Goal: Check status: Check status

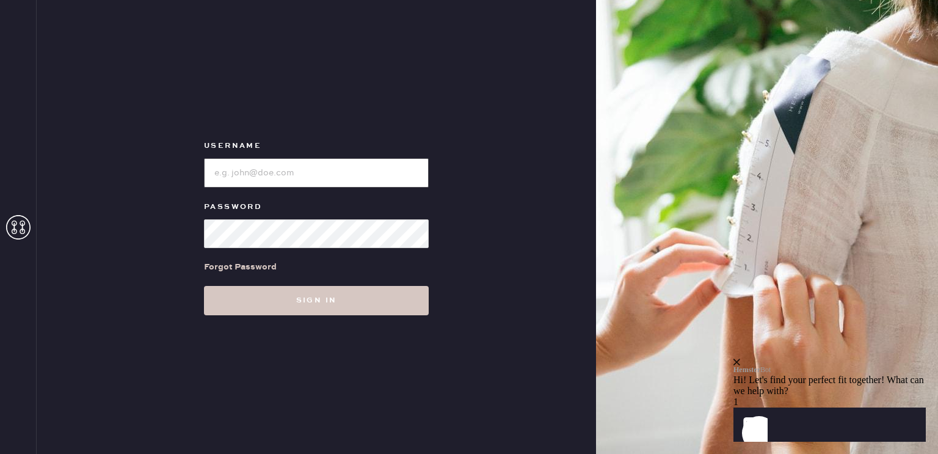
click at [221, 176] on input "loginName" at bounding box center [316, 172] width 225 height 29
type input "[PERSON_NAME][EMAIL_ADDRESS][DOMAIN_NAME]"
click at [204, 286] on button "Sign in" at bounding box center [316, 300] width 225 height 29
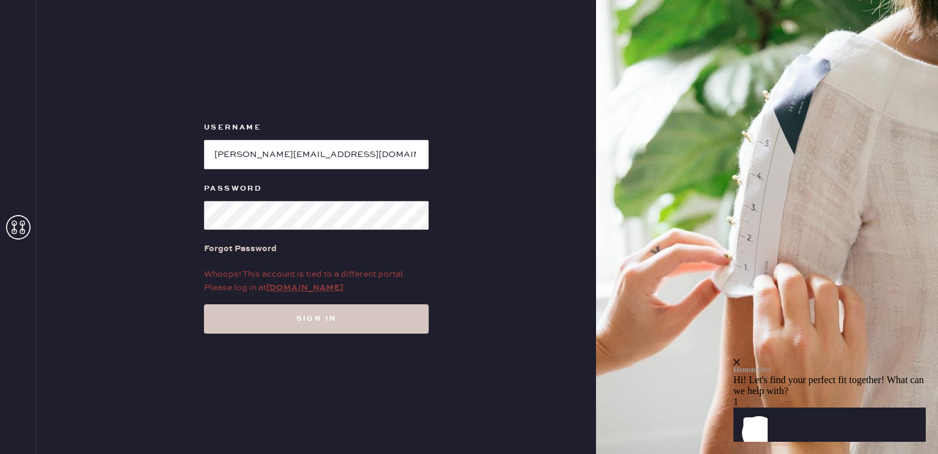
click at [287, 290] on link "my.hemster.co" at bounding box center [304, 287] width 77 height 11
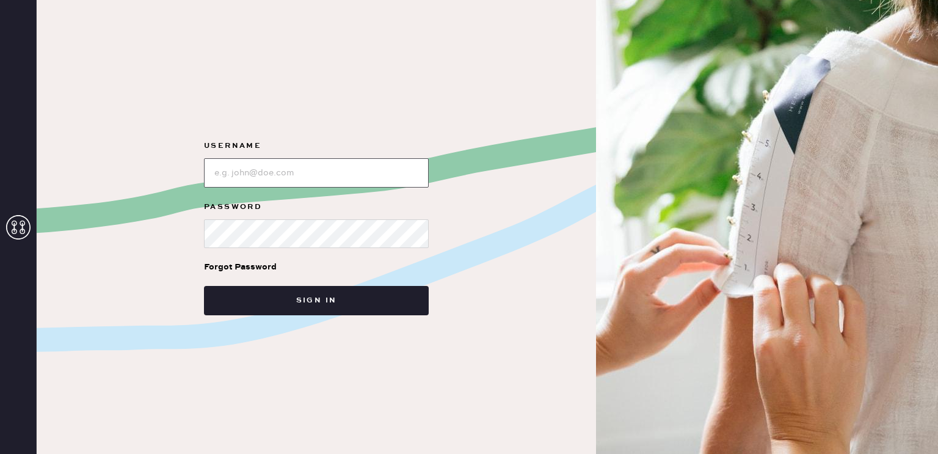
click at [269, 171] on input "loginName" at bounding box center [316, 172] width 225 height 29
type input "[PERSON_NAME][EMAIL_ADDRESS][DOMAIN_NAME]"
click at [204, 286] on button "Sign in" at bounding box center [316, 300] width 225 height 29
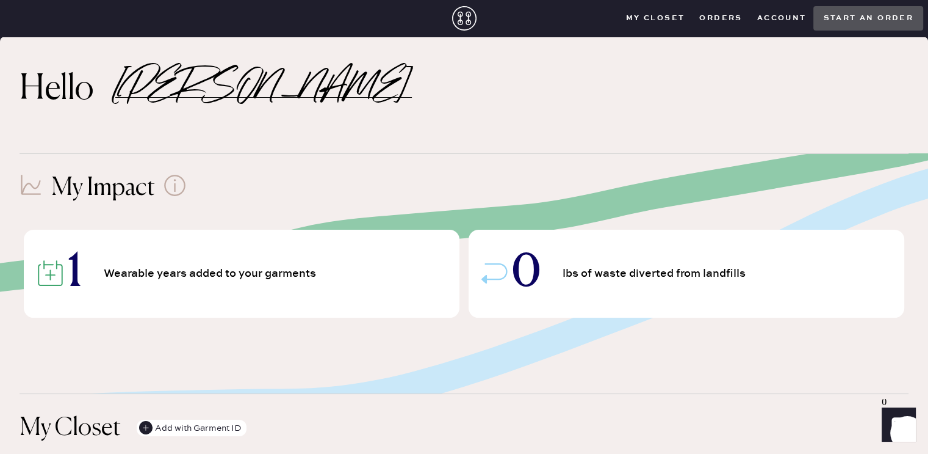
click at [656, 13] on closet "My Closet" at bounding box center [656, 18] width 74 height 18
click at [640, 16] on closet "My Closet" at bounding box center [656, 18] width 74 height 18
click at [349, 309] on div "1 Wearable years added to your garments" at bounding box center [242, 273] width 436 height 88
click at [70, 271] on span "1" at bounding box center [75, 273] width 14 height 43
click at [63, 272] on div "1 Wearable years added to your garments" at bounding box center [242, 273] width 436 height 88
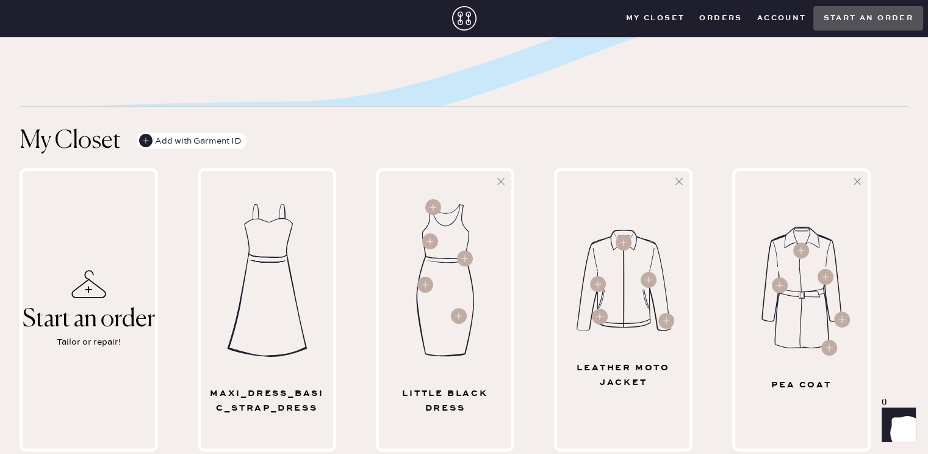
scroll to position [287, 0]
click at [725, 20] on button "Orders" at bounding box center [720, 18] width 57 height 18
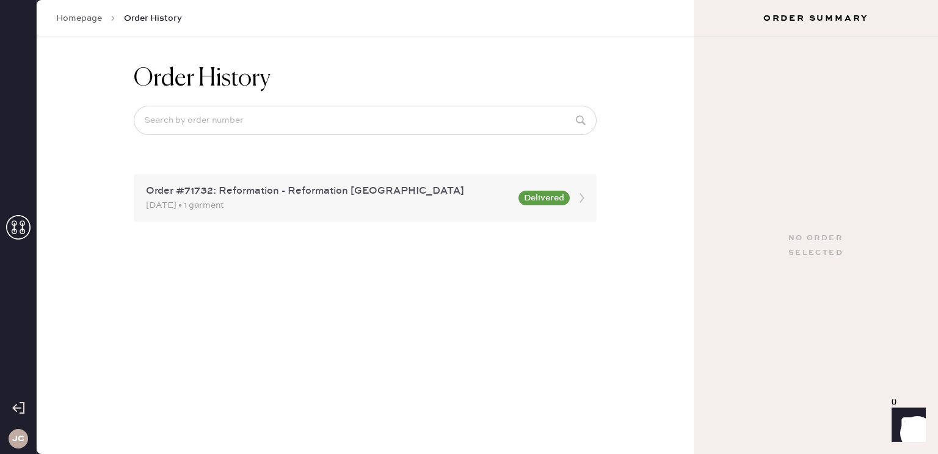
click at [240, 192] on div "Order #71732: Reformation - Reformation [GEOGRAPHIC_DATA]" at bounding box center [328, 191] width 365 height 15
